Goal: Task Accomplishment & Management: Manage account settings

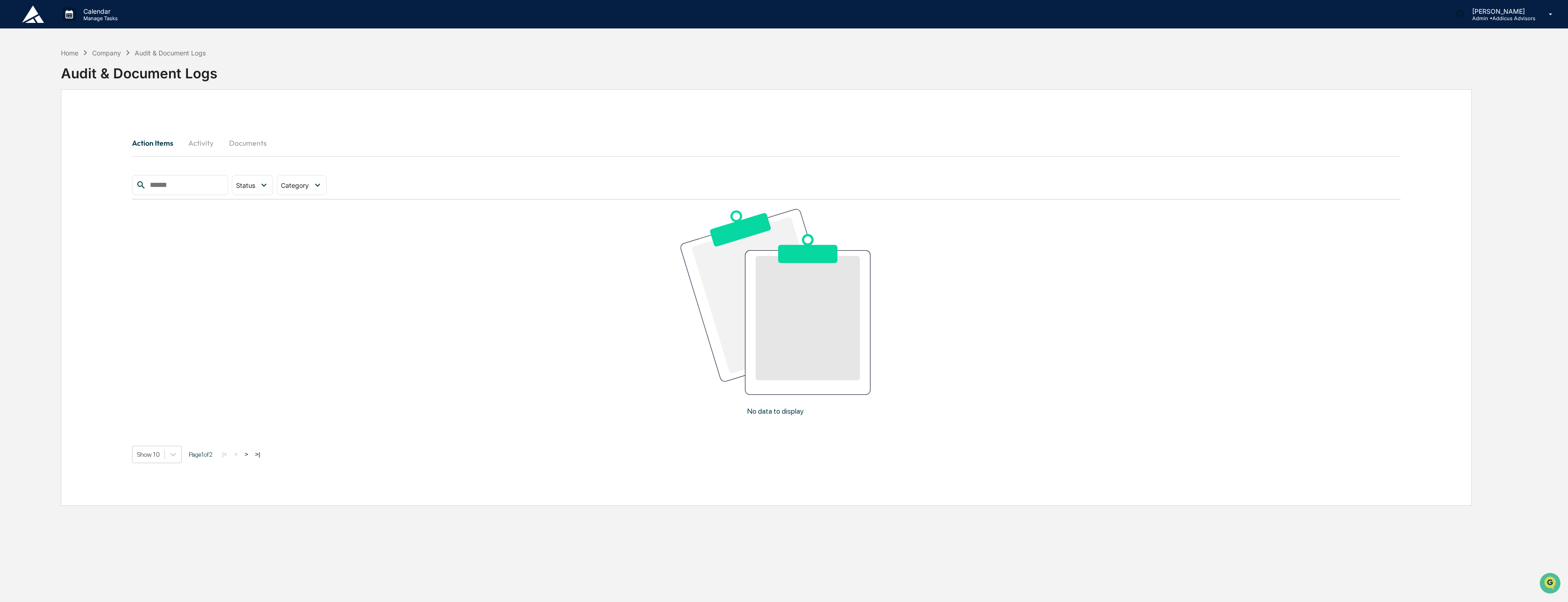
click at [211, 149] on button "Activity" at bounding box center [201, 143] width 41 height 22
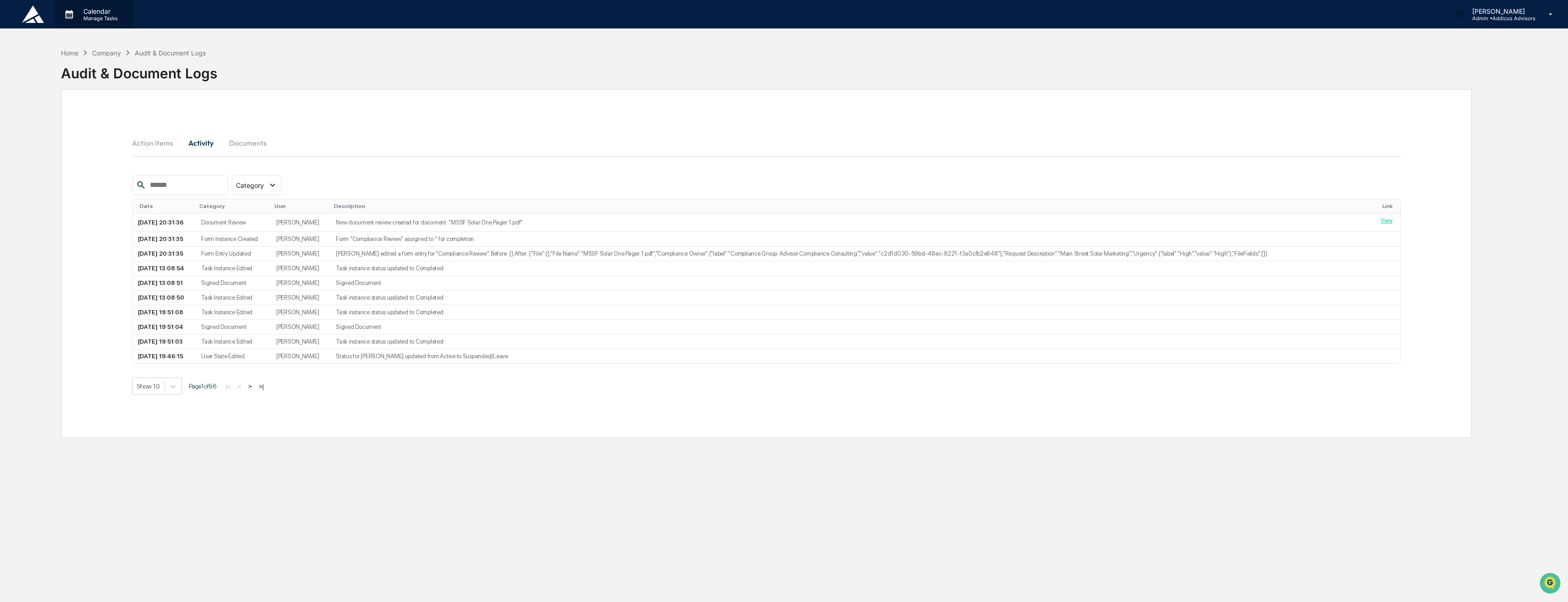
click at [96, 20] on p "Manage Tasks" at bounding box center [99, 18] width 46 height 6
click at [97, 32] on ul at bounding box center [124, 35] width 138 height 13
click at [98, 35] on ul at bounding box center [124, 35] width 138 height 13
click at [69, 15] on div at bounding box center [786, 301] width 1573 height 602
drag, startPoint x: 69, startPoint y: 15, endPoint x: 59, endPoint y: 17, distance: 10.2
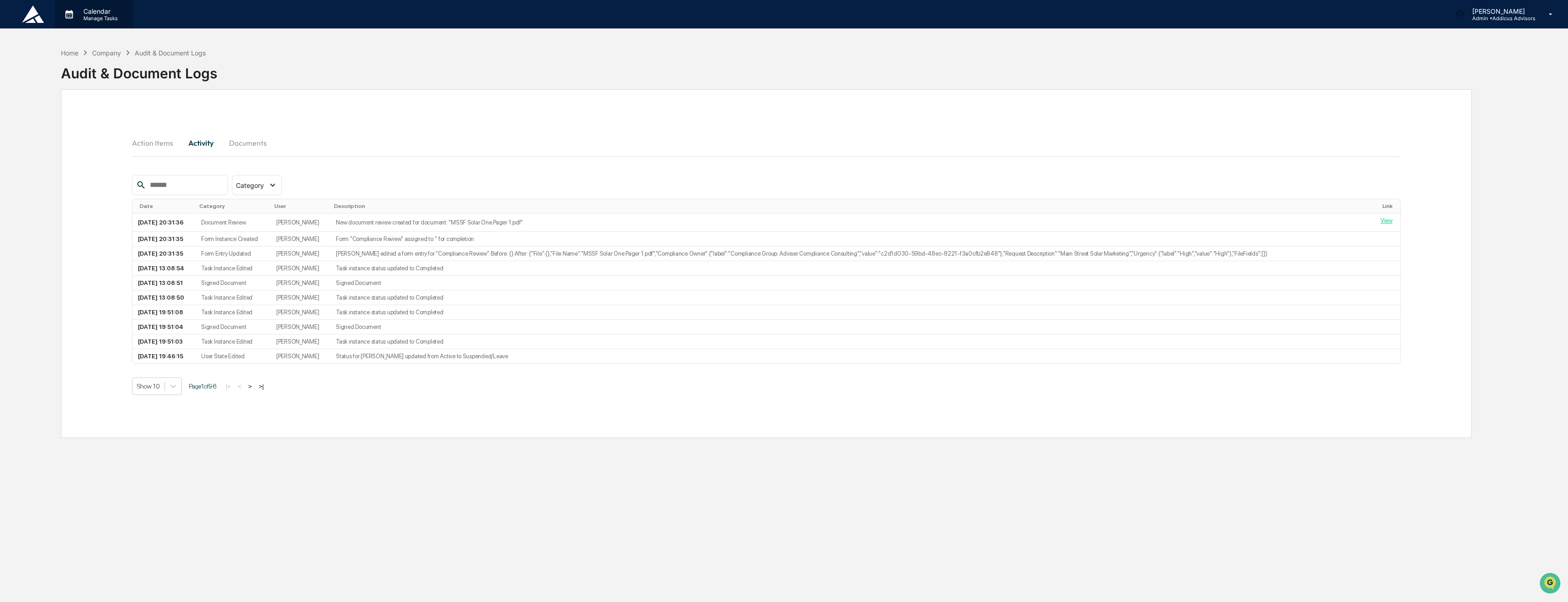
click at [59, 17] on div "Calendar Manage Tasks" at bounding box center [93, 15] width 69 height 15
click at [85, 12] on div at bounding box center [786, 301] width 1573 height 602
click at [85, 12] on p "Calendar" at bounding box center [99, 11] width 46 height 8
click at [86, 13] on div at bounding box center [786, 301] width 1573 height 602
click at [86, 13] on p "Calendar" at bounding box center [99, 11] width 46 height 8
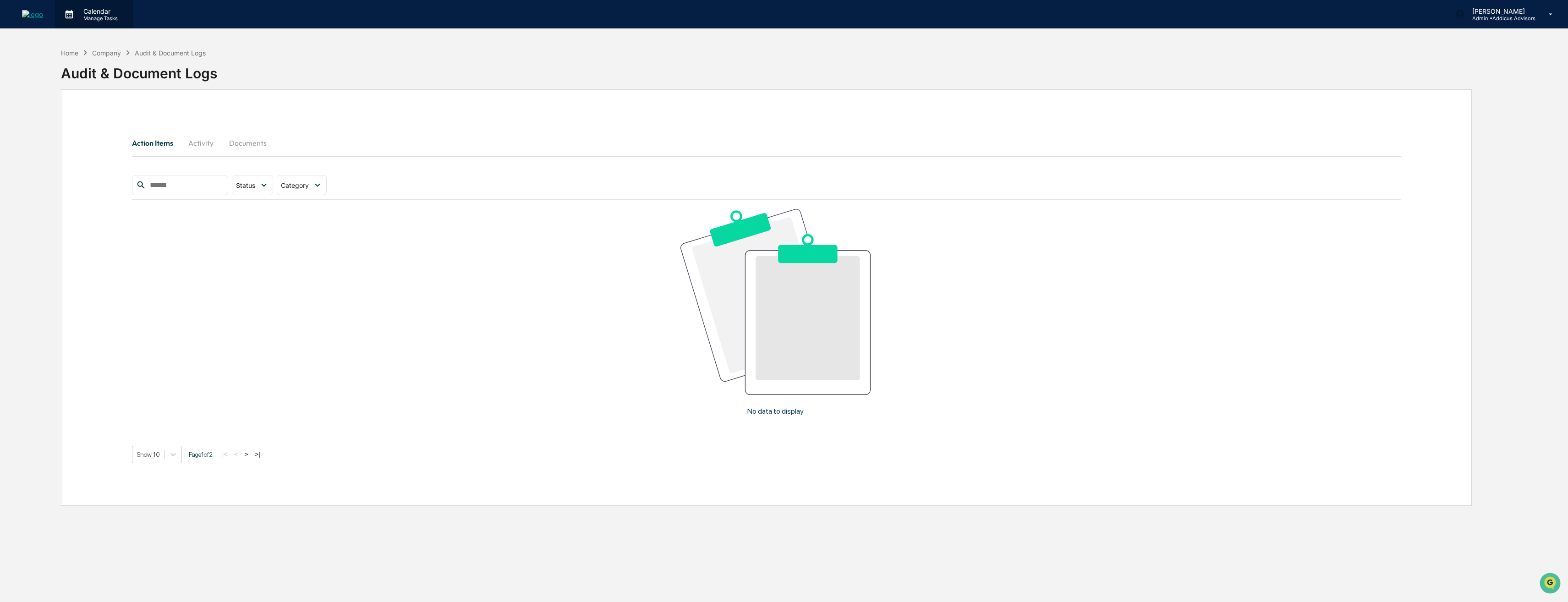
click at [93, 17] on p "Manage Tasks" at bounding box center [99, 18] width 46 height 6
